Goal: Transaction & Acquisition: Subscribe to service/newsletter

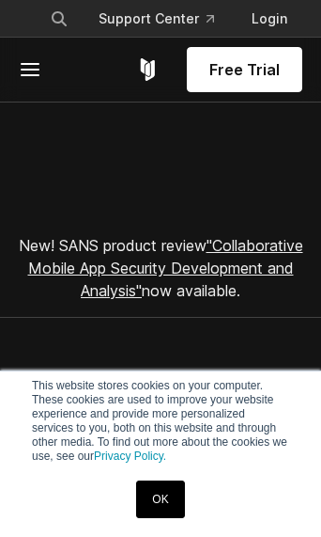
click at [166, 508] on link "OK" at bounding box center [160, 499] width 48 height 38
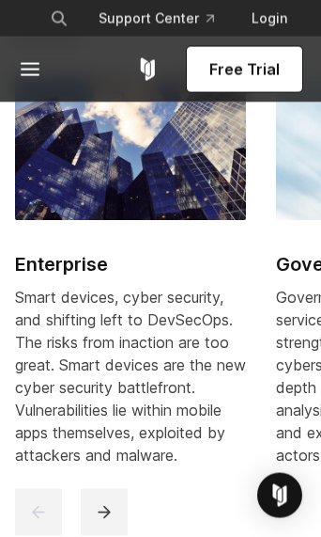
scroll to position [2958, 0]
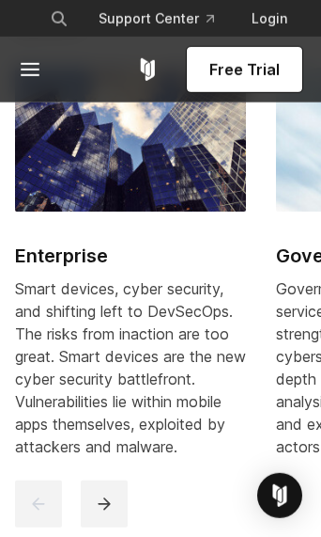
click at [32, 75] on line at bounding box center [30, 75] width 17 height 0
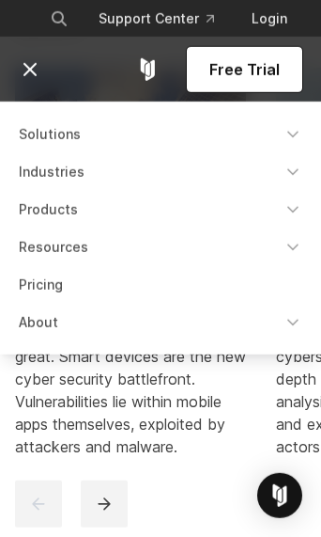
click at [145, 118] on link "Solutions" at bounding box center [161, 134] width 306 height 34
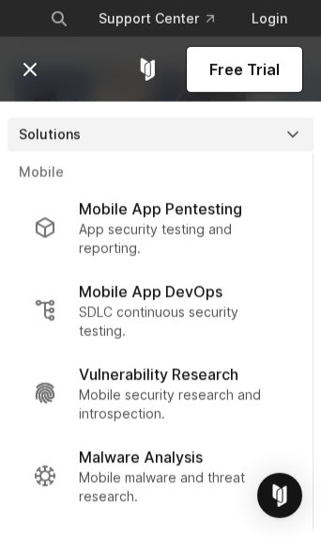
scroll to position [0, 0]
click at [296, 135] on icon "Navigation Menu" at bounding box center [293, 134] width 19 height 19
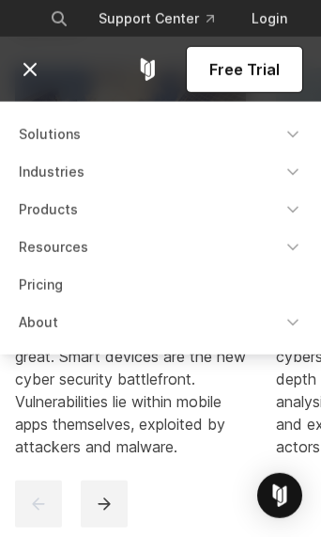
click at [298, 172] on icon "Navigation Menu" at bounding box center [293, 172] width 19 height 19
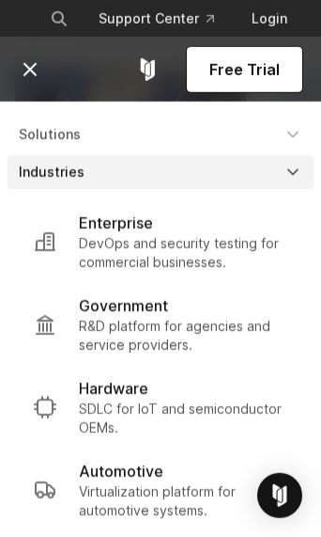
click at [307, 183] on link "Industries" at bounding box center [161, 172] width 306 height 34
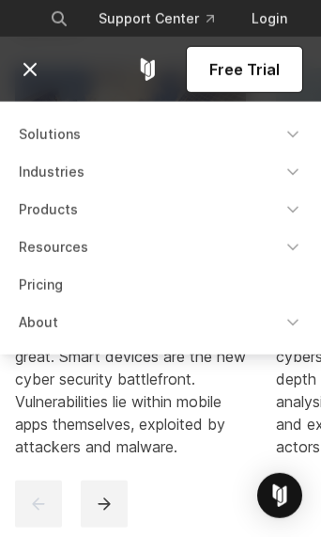
click at [300, 250] on icon "Navigation Menu" at bounding box center [293, 247] width 19 height 19
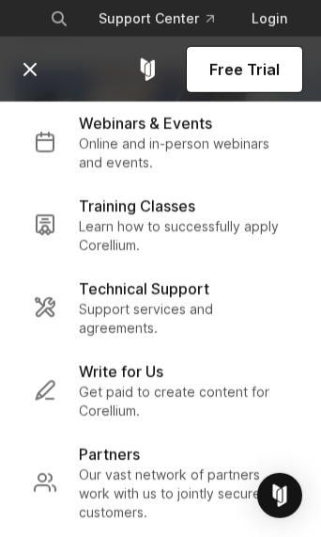
scroll to position [256, 0]
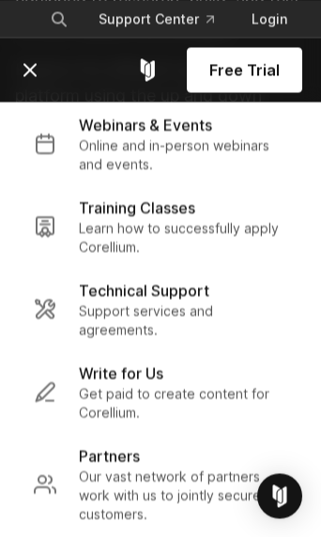
click at [33, 67] on line at bounding box center [29, 69] width 11 height 11
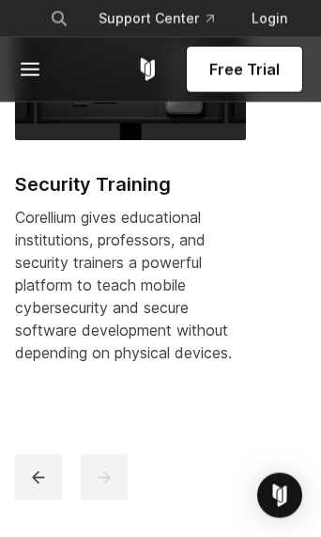
scroll to position [1225, 0]
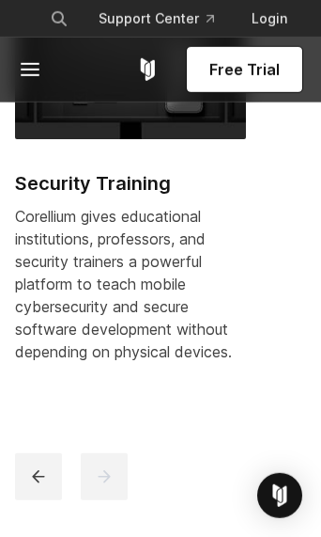
click at [271, 70] on span "Free Trial" at bounding box center [245, 69] width 70 height 23
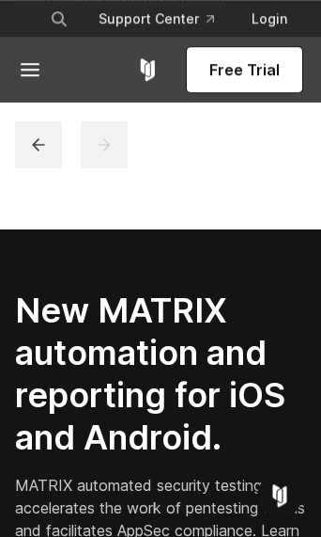
scroll to position [1557, 0]
